Goal: Obtain resource: Download file/media

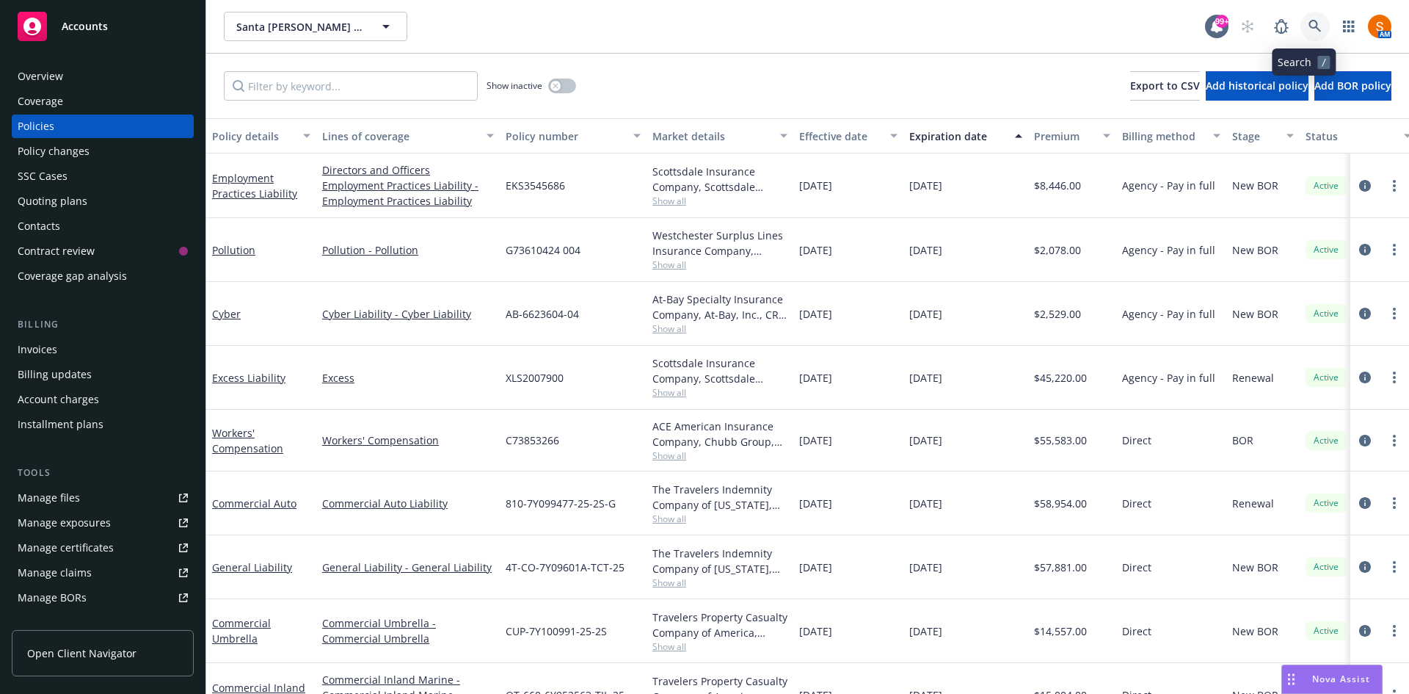
click at [1300, 37] on link at bounding box center [1314, 26] width 29 height 29
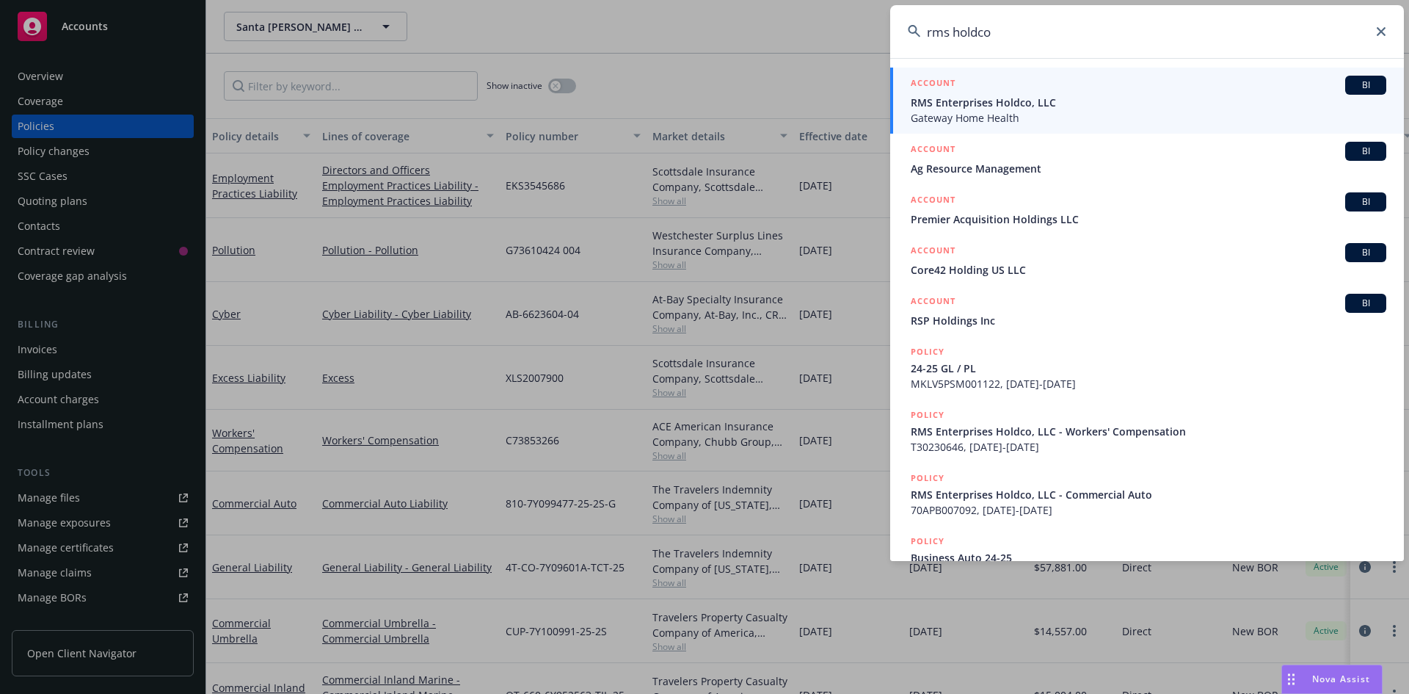
type input "rms holdco"
click at [981, 115] on span "Gateway Home Health" at bounding box center [1149, 117] width 476 height 15
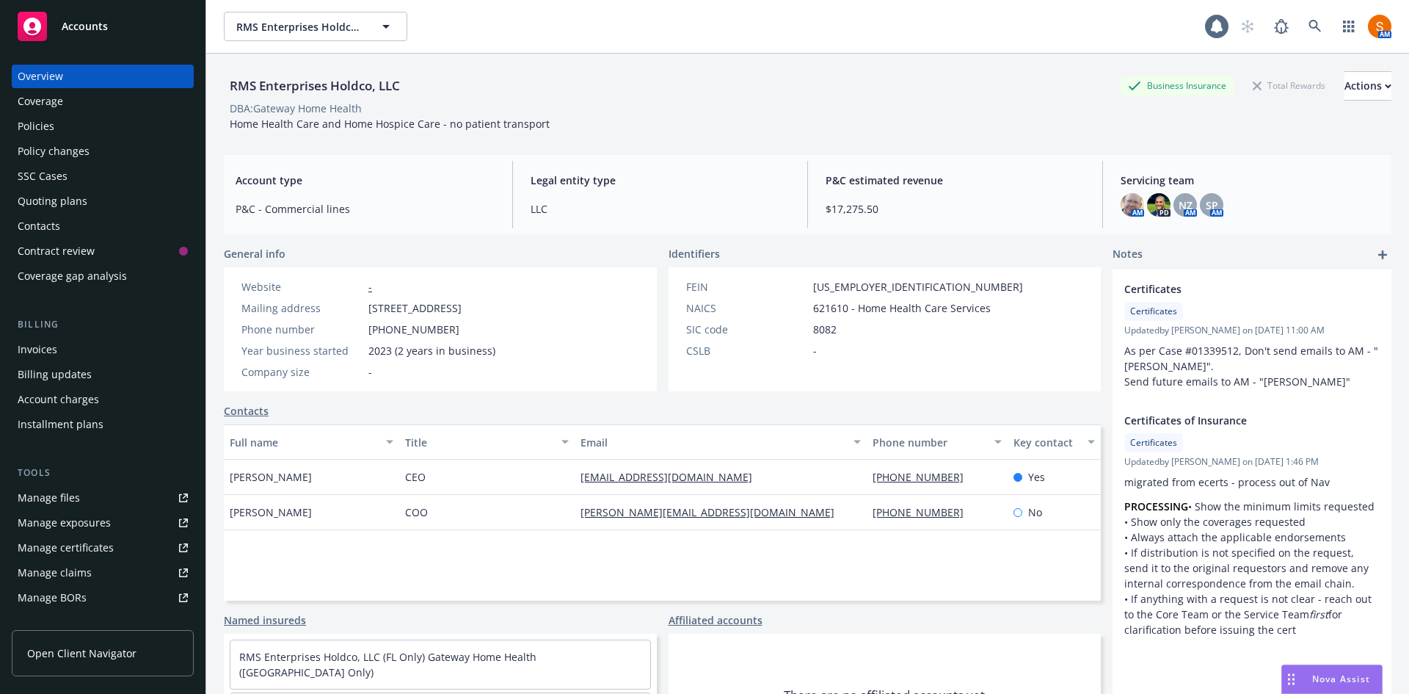
click at [40, 115] on div "Policies" at bounding box center [36, 125] width 37 height 23
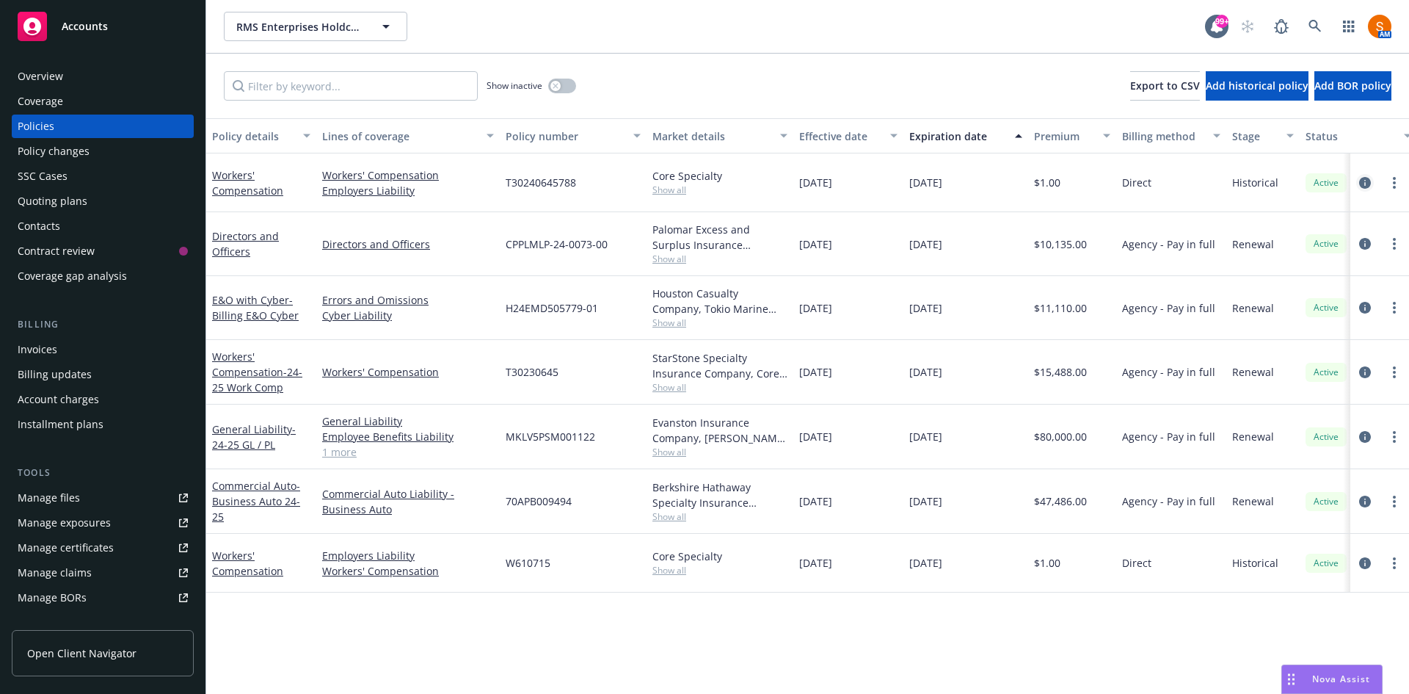
click at [1368, 181] on icon "circleInformation" at bounding box center [1365, 183] width 12 height 12
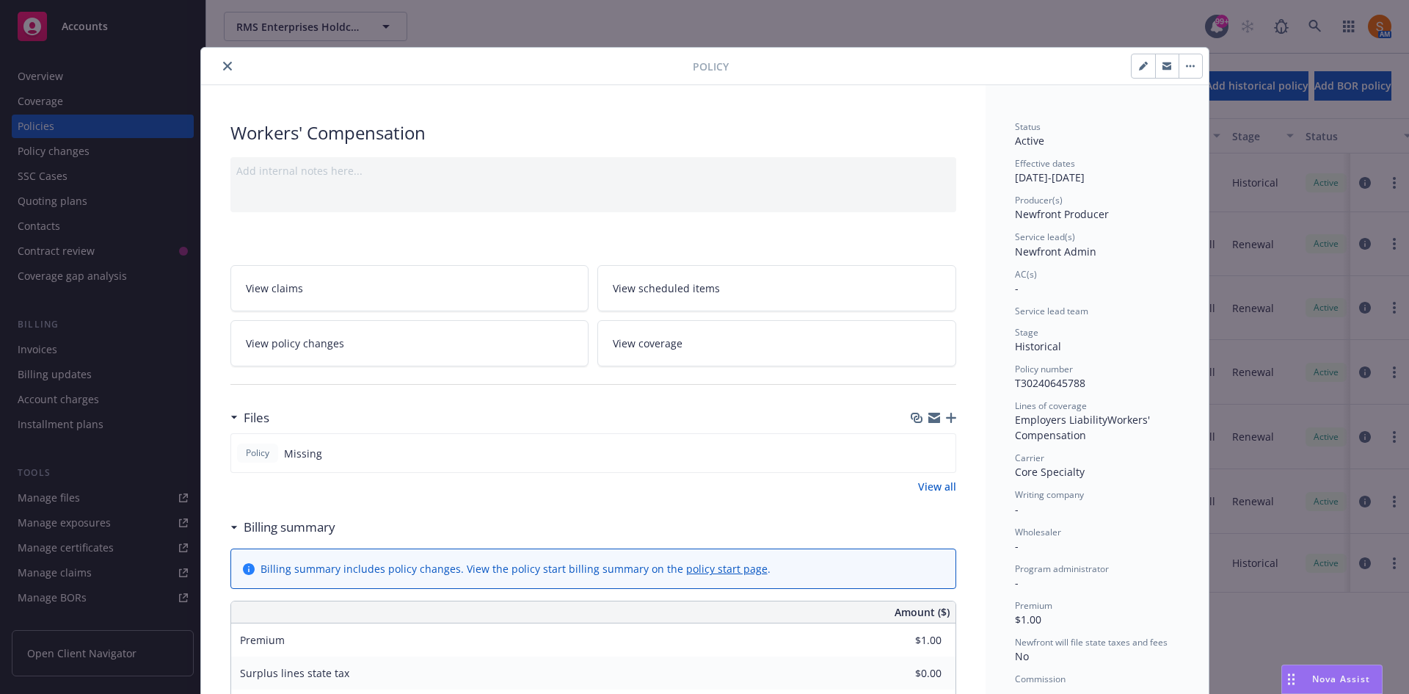
click at [223, 62] on icon "close" at bounding box center [227, 66] width 9 height 9
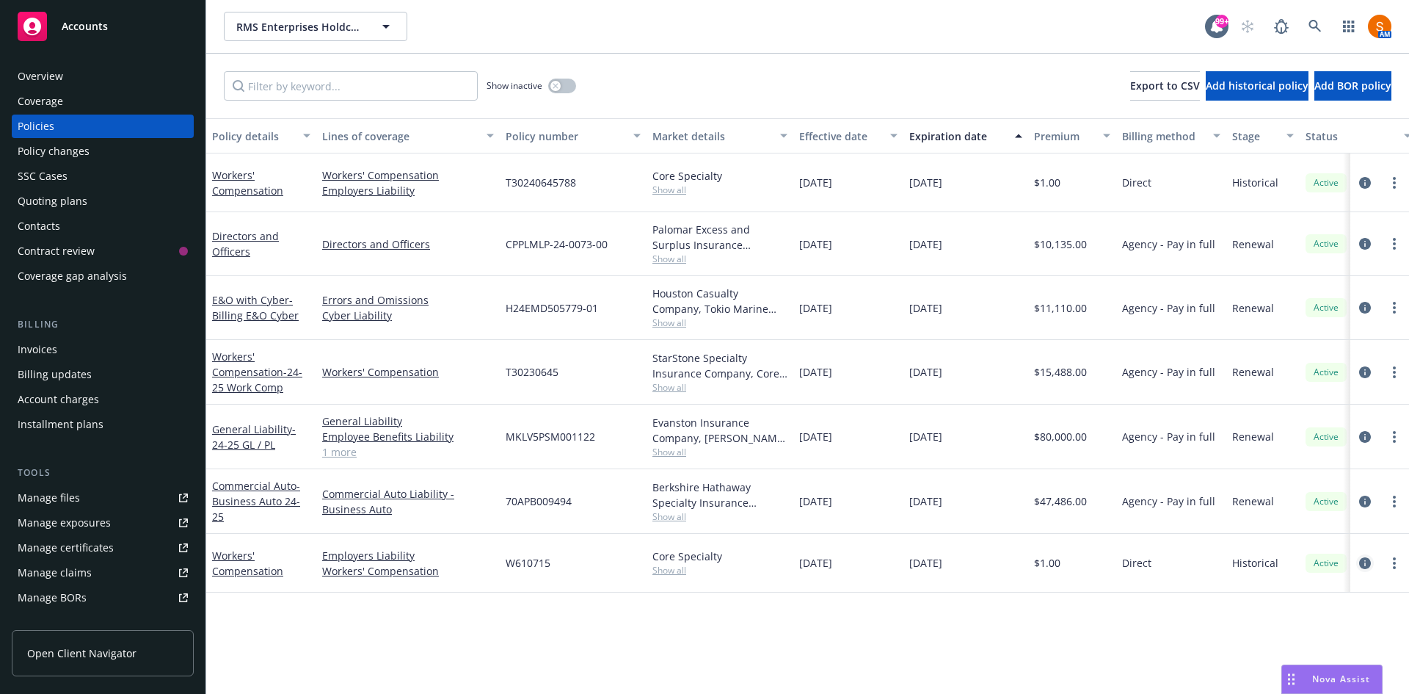
click at [1367, 560] on icon "circleInformation" at bounding box center [1365, 563] width 12 height 12
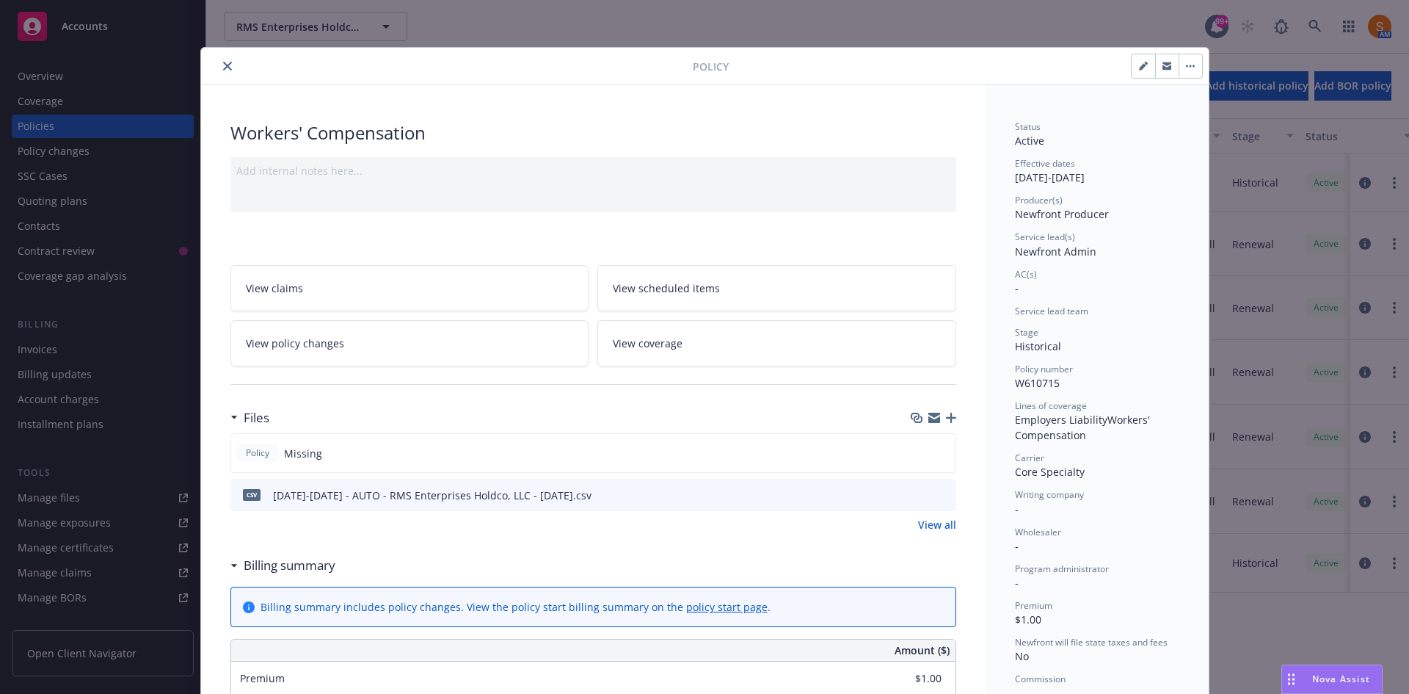
click at [219, 63] on button "close" at bounding box center [228, 66] width 18 height 18
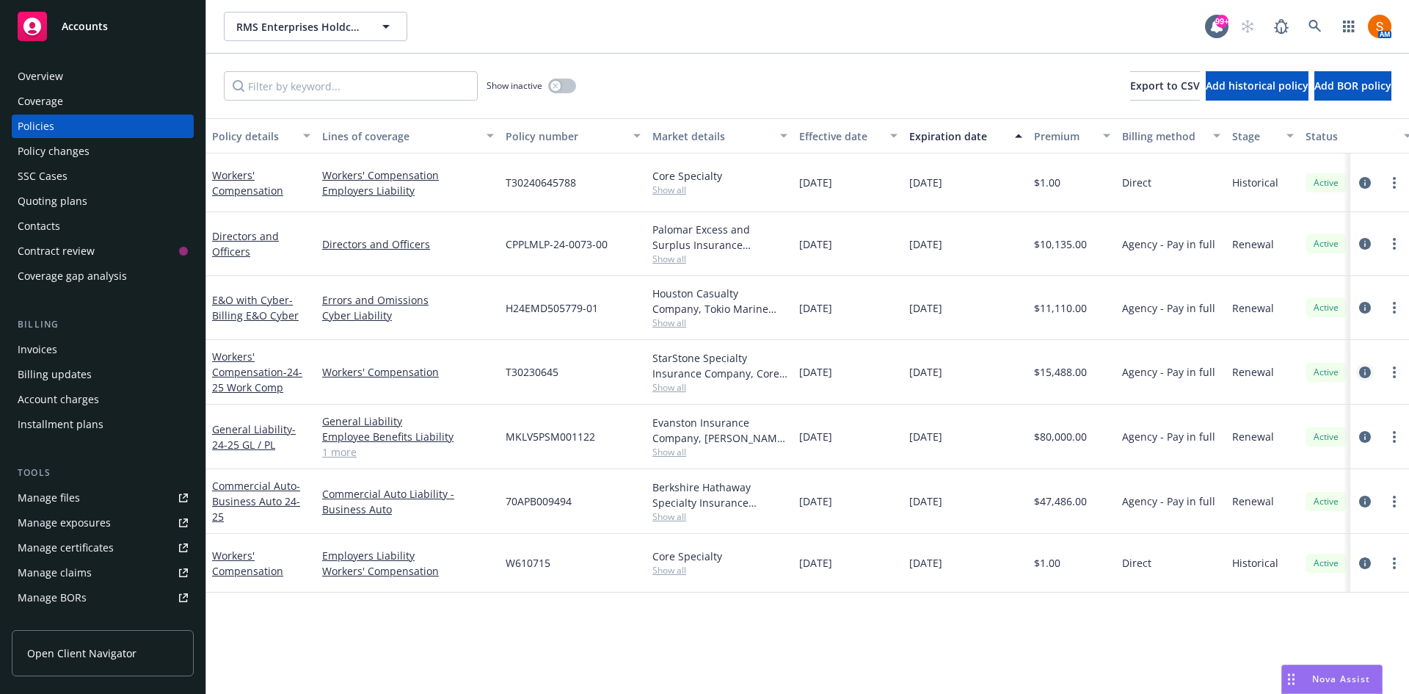
click at [1366, 370] on icon "circleInformation" at bounding box center [1365, 372] width 12 height 12
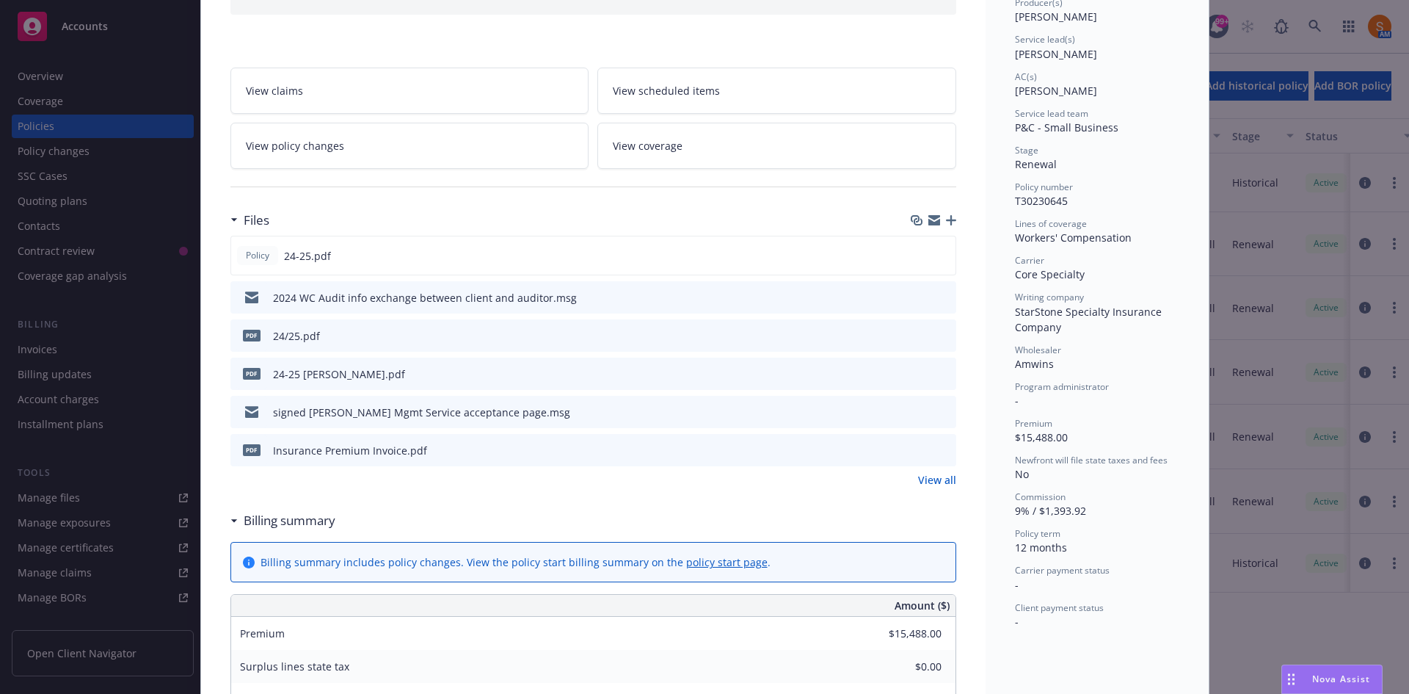
scroll to position [198, 0]
click at [938, 416] on button at bounding box center [943, 411] width 13 height 15
click at [939, 407] on icon "preview file" at bounding box center [942, 410] width 13 height 10
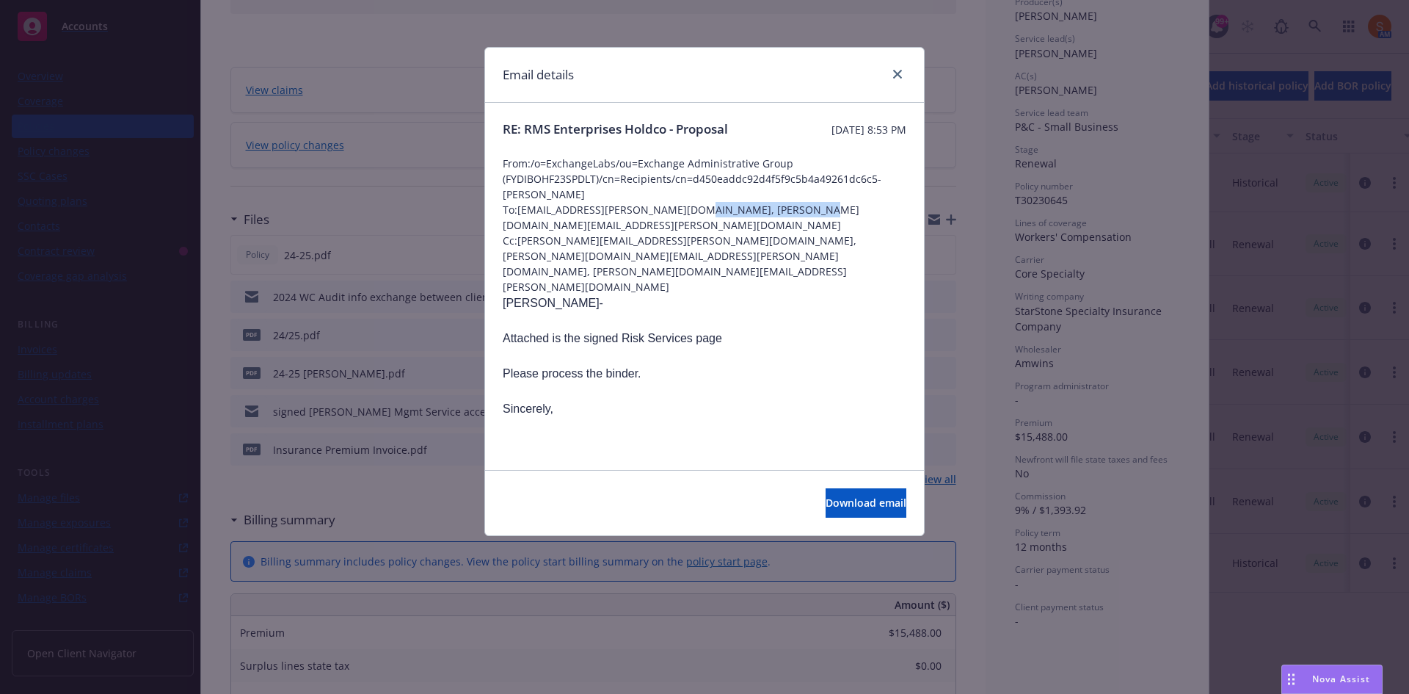
drag, startPoint x: 809, startPoint y: 230, endPoint x: 681, endPoint y: 228, distance: 127.7
click at [681, 228] on span "To: [EMAIL_ADDRESS][PERSON_NAME][DOMAIN_NAME], [PERSON_NAME][DOMAIN_NAME][EMAIL…" at bounding box center [705, 217] width 404 height 31
copy span "[PERSON_NAME][EMAIL_ADDRESS][PERSON_NAME][DOMAIN_NAME]"
click at [894, 75] on icon "close" at bounding box center [897, 74] width 9 height 9
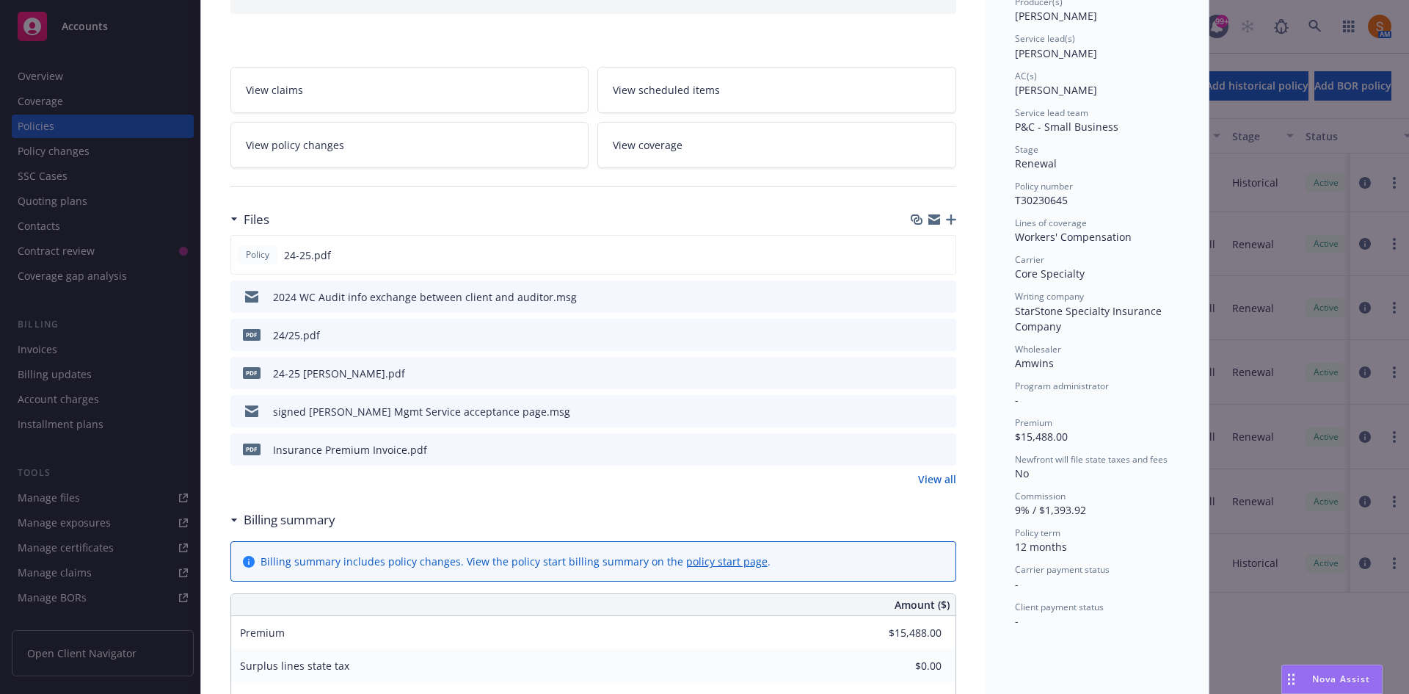
scroll to position [0, 0]
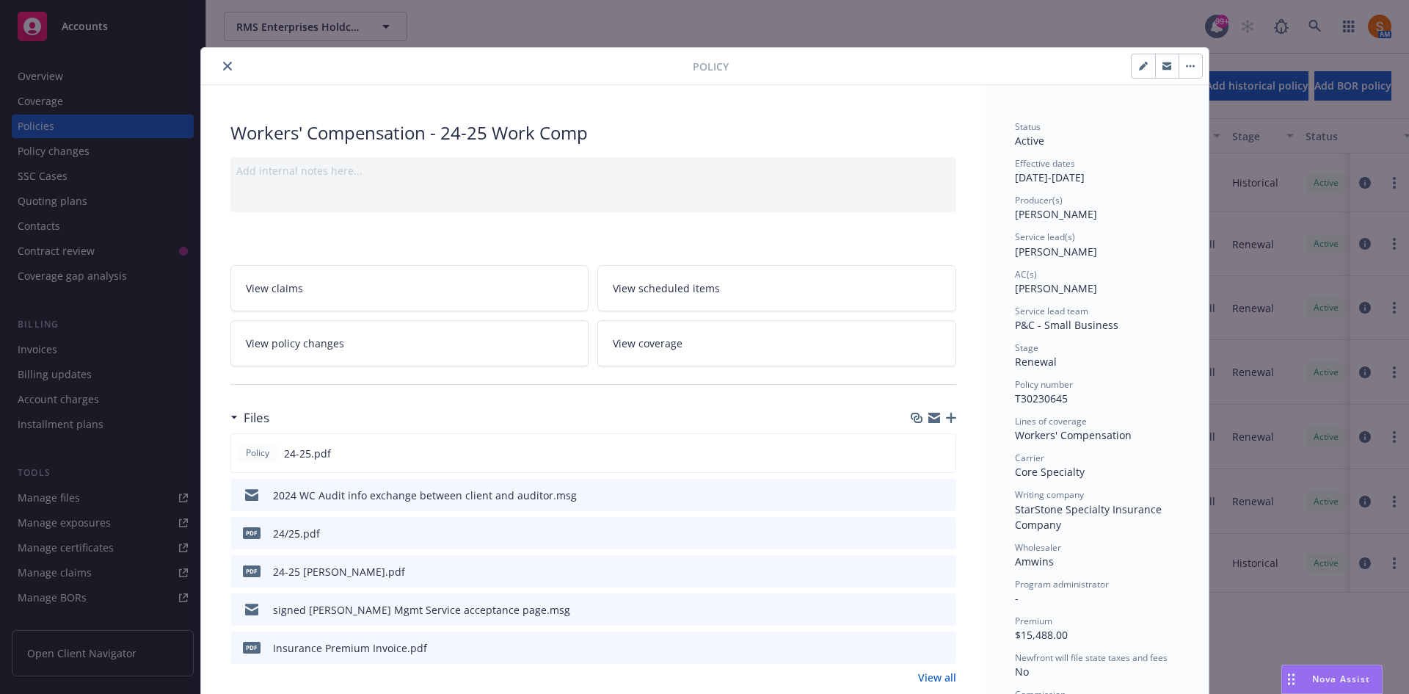
click at [223, 65] on icon "close" at bounding box center [227, 66] width 9 height 9
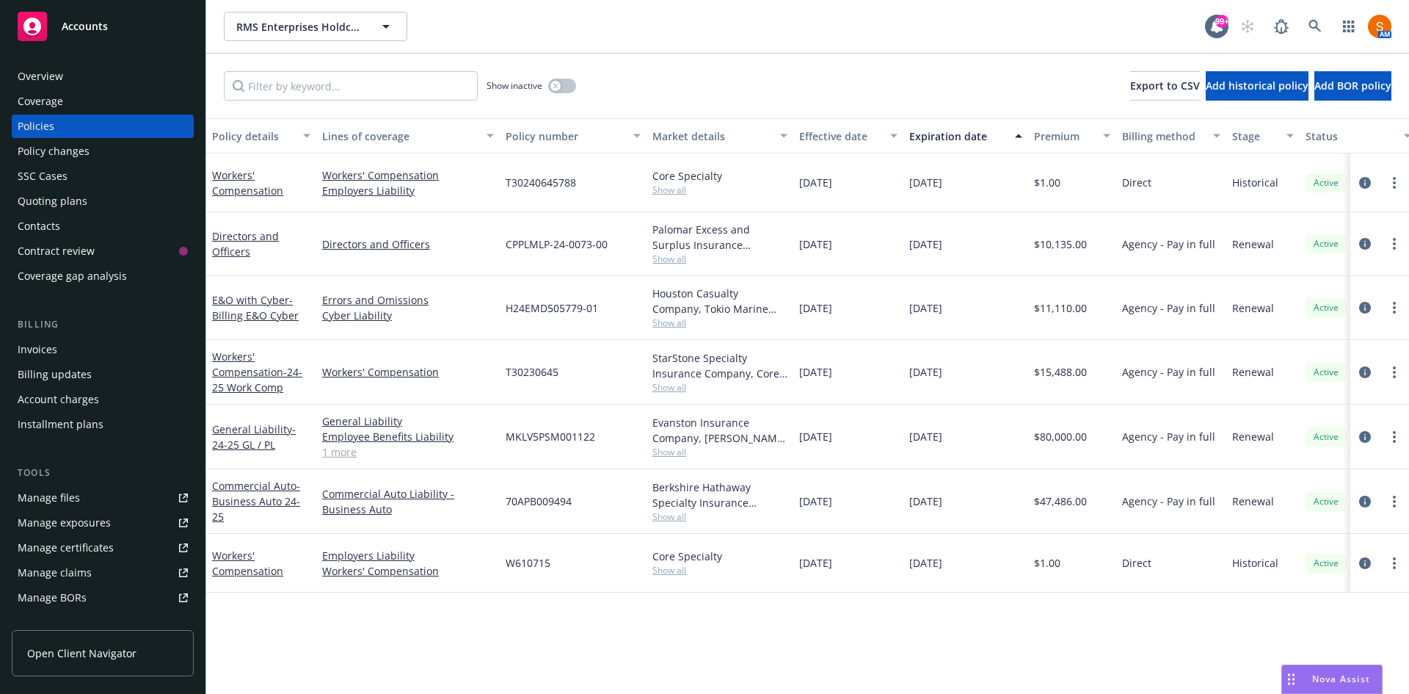
click at [52, 75] on div "Overview" at bounding box center [40, 76] width 45 height 23
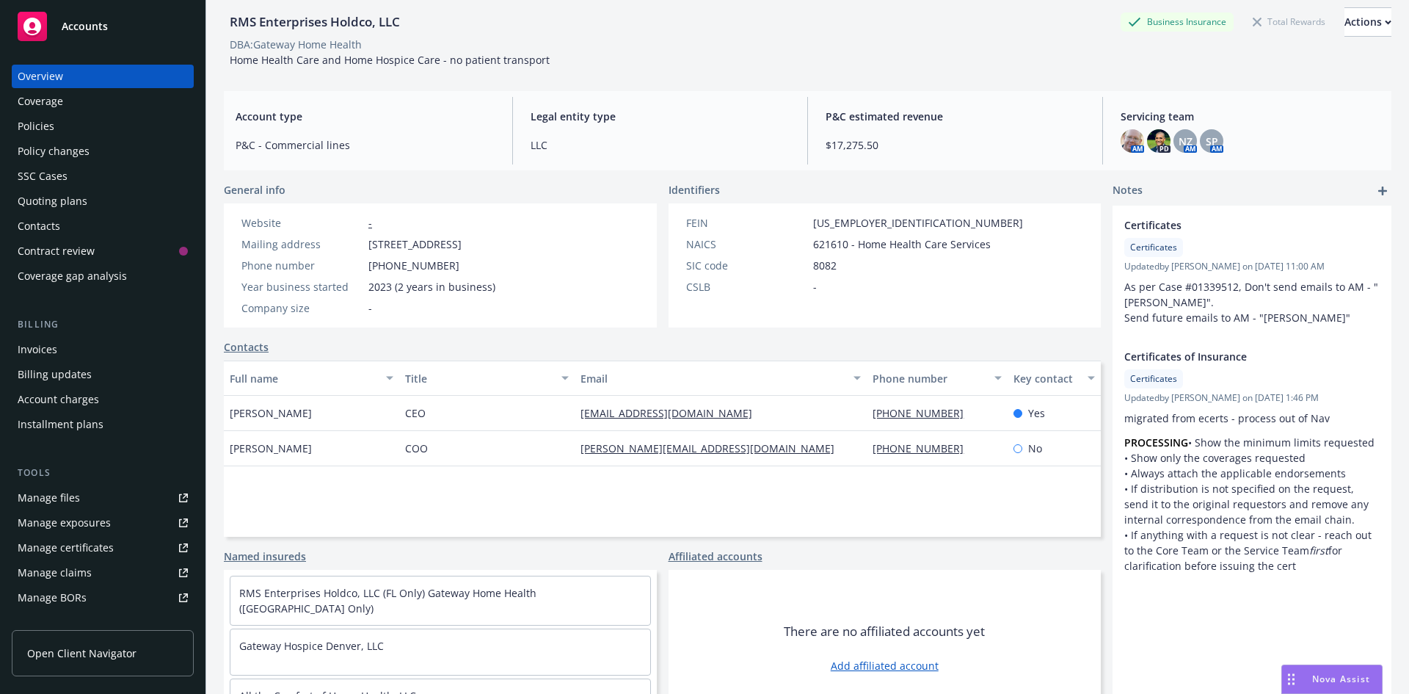
scroll to position [95, 0]
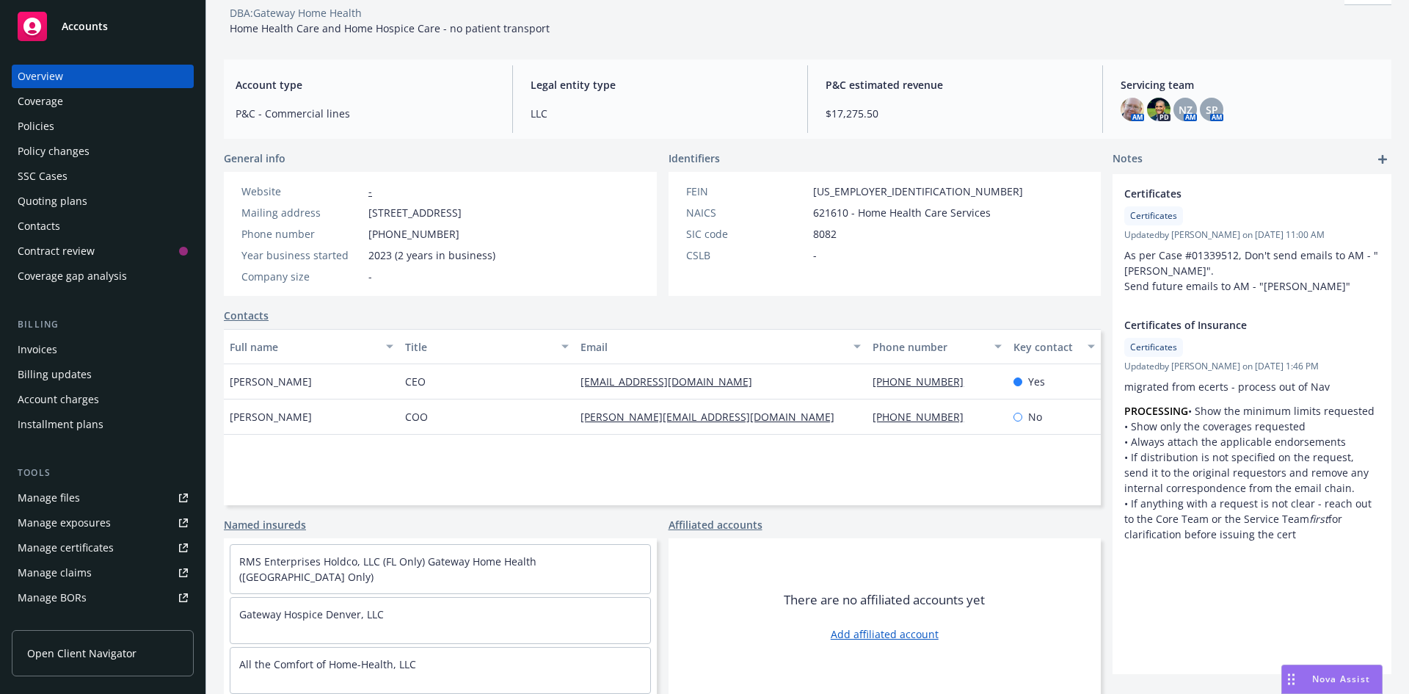
click at [58, 488] on div "Manage files" at bounding box center [49, 497] width 62 height 23
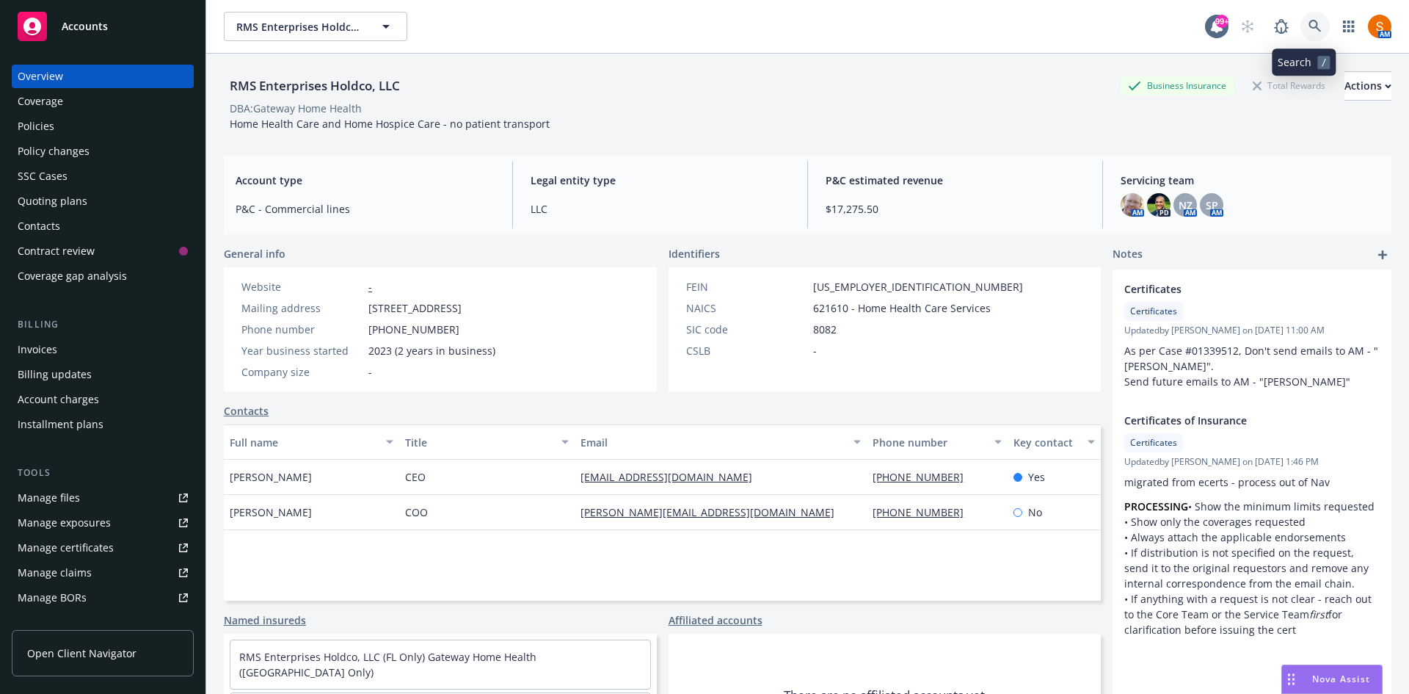
click at [1304, 37] on link at bounding box center [1314, 26] width 29 height 29
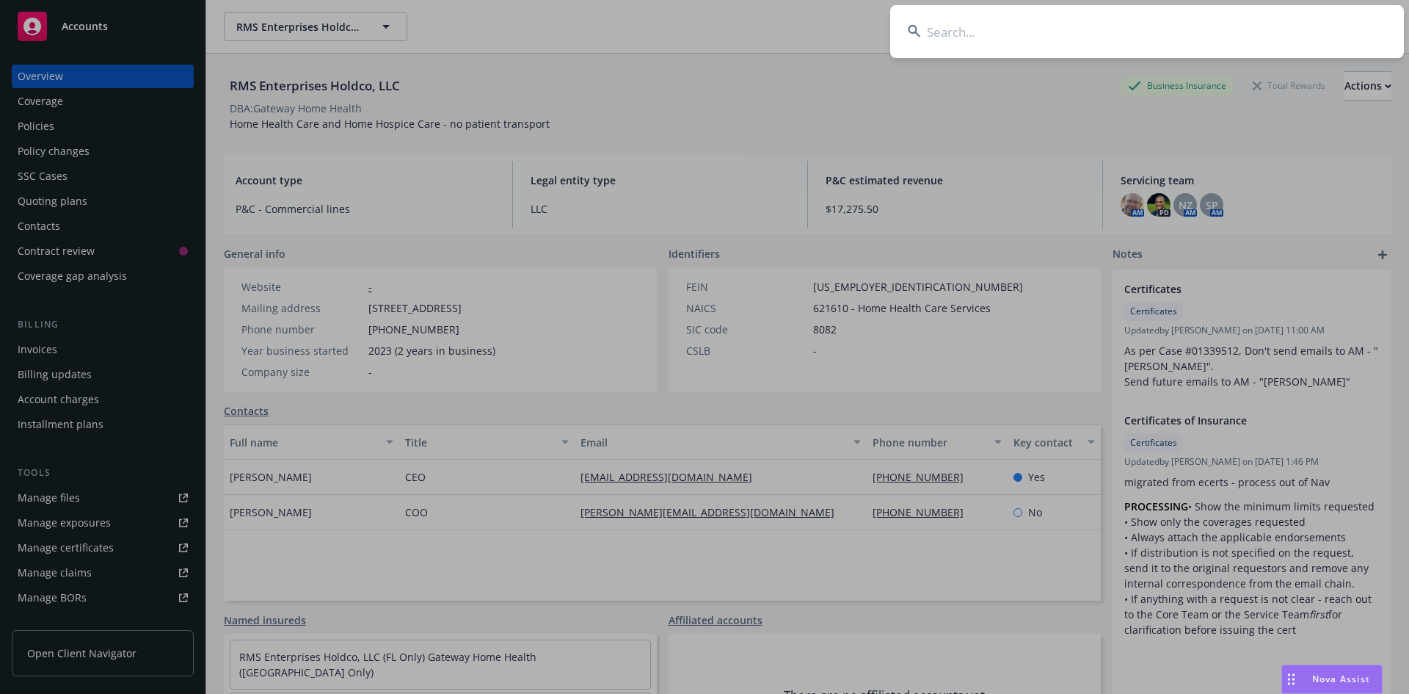
type input "g"
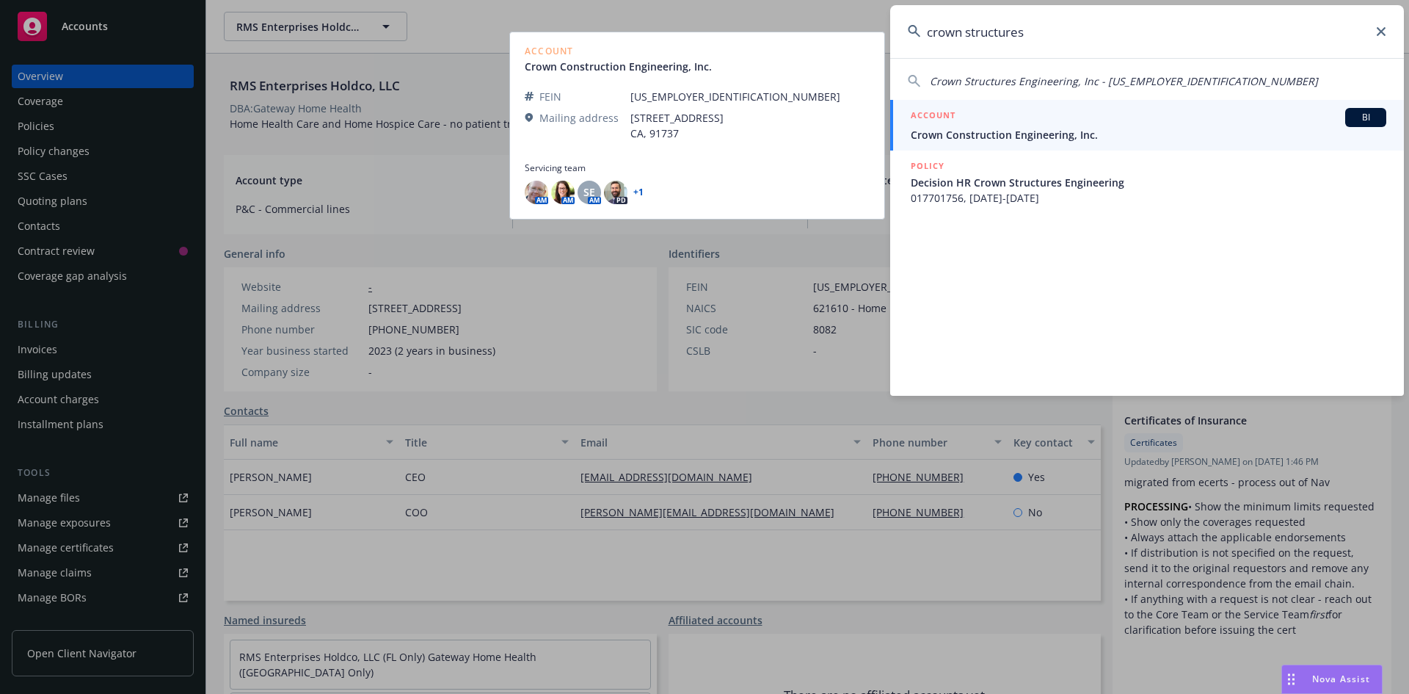
type input "crown structures"
click at [1028, 145] on link "ACCOUNT BI Crown Construction Engineering, Inc." at bounding box center [1147, 125] width 514 height 51
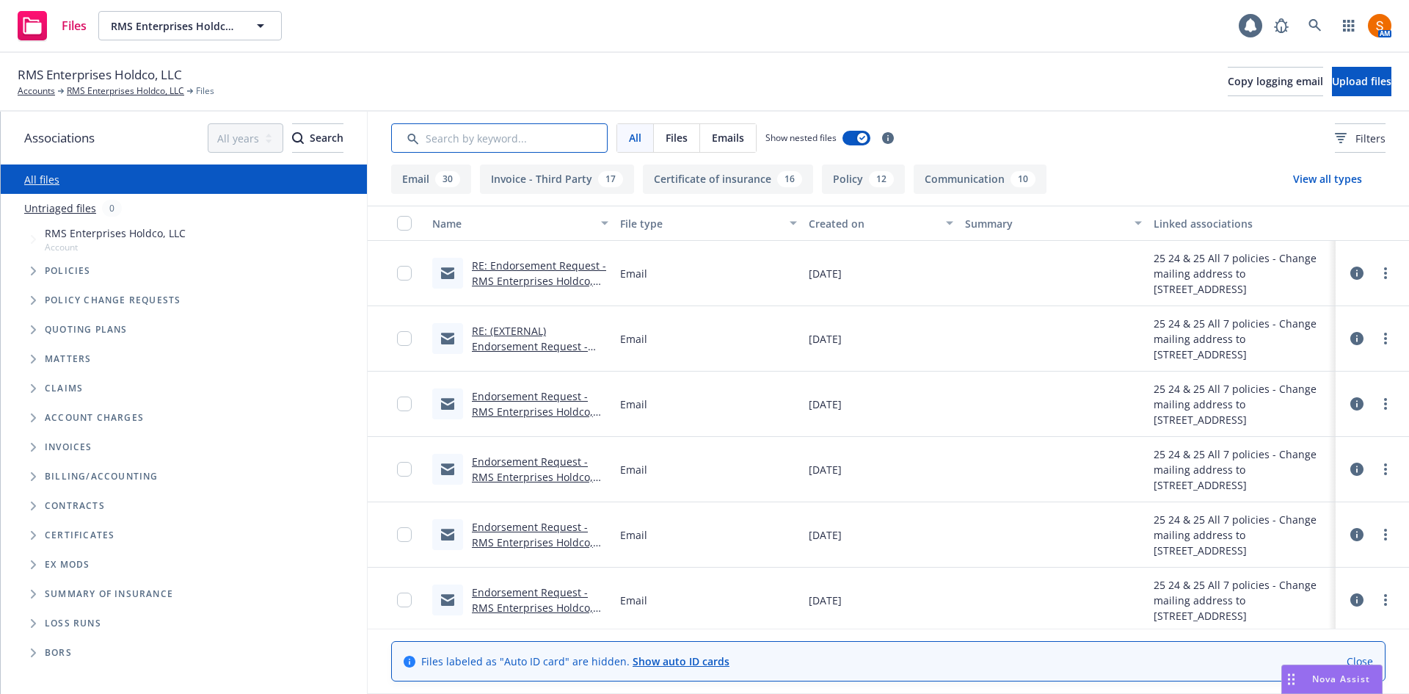
click at [491, 136] on input "Search by keyword..." at bounding box center [499, 137] width 216 height 29
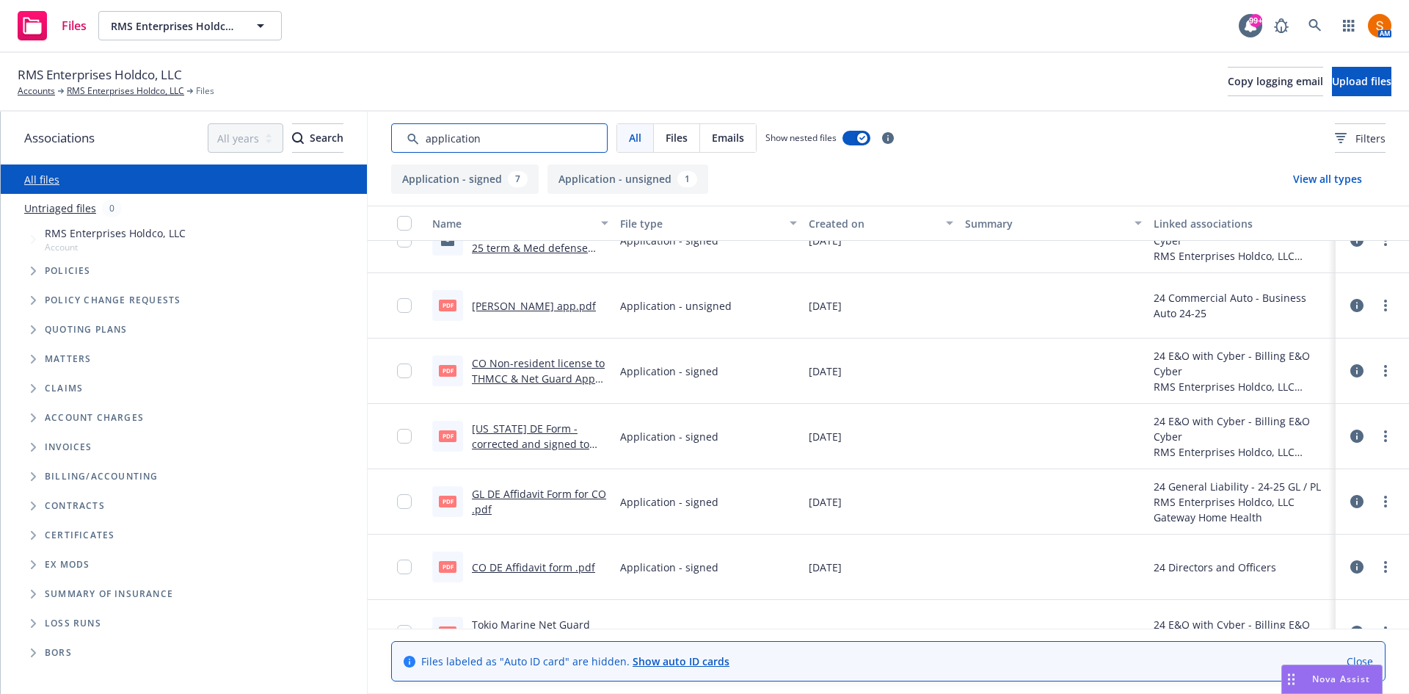
scroll to position [134, 0]
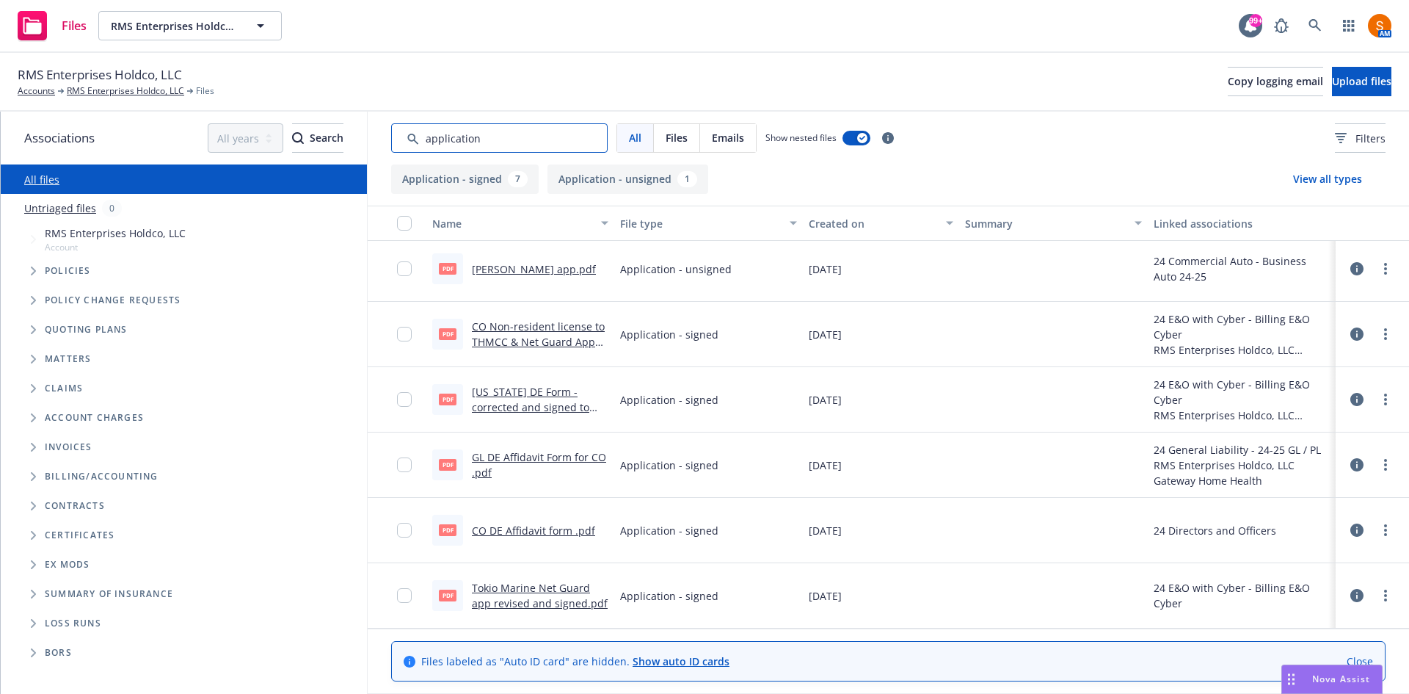
type input "application"
click at [553, 589] on link "Tokio Marine Net Guard app revised and signed.pdf" at bounding box center [540, 594] width 136 height 29
